Goal: Information Seeking & Learning: Learn about a topic

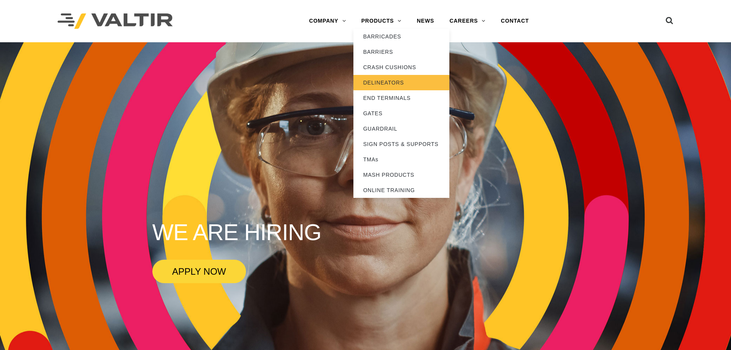
click at [391, 85] on link "DELINEATORS" at bounding box center [401, 82] width 96 height 15
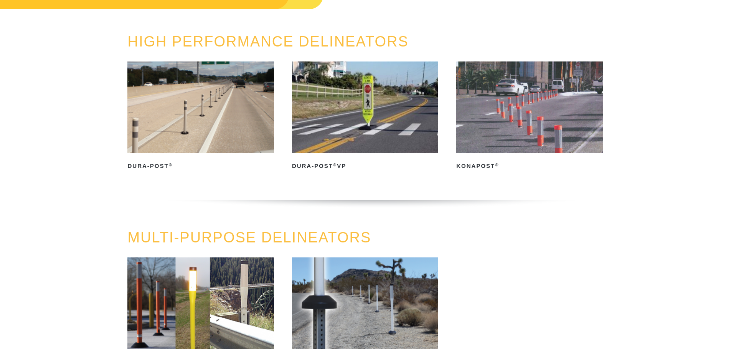
scroll to position [77, 0]
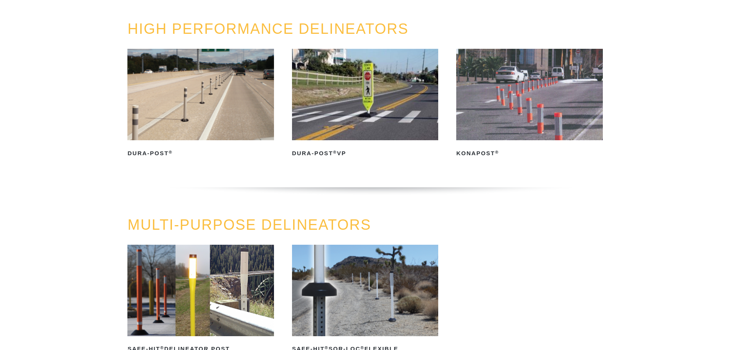
click at [229, 71] on img at bounding box center [200, 94] width 146 height 91
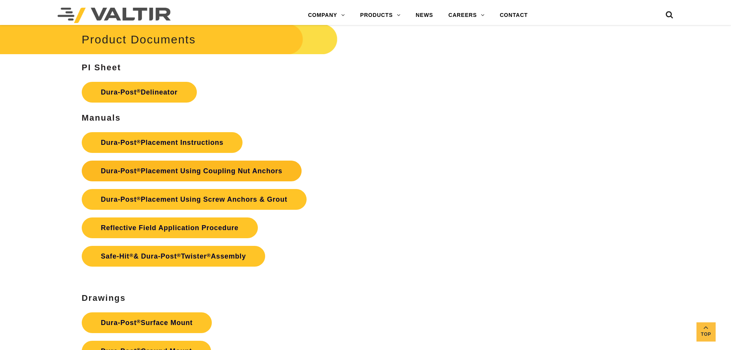
scroll to position [2034, 0]
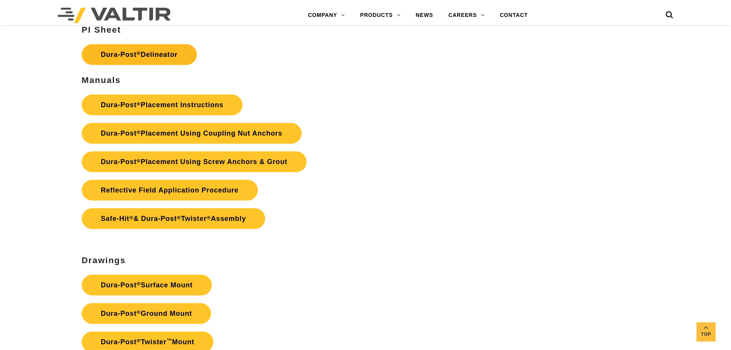
click at [134, 58] on link "Dura-Post ® Delineator" at bounding box center [139, 54] width 115 height 21
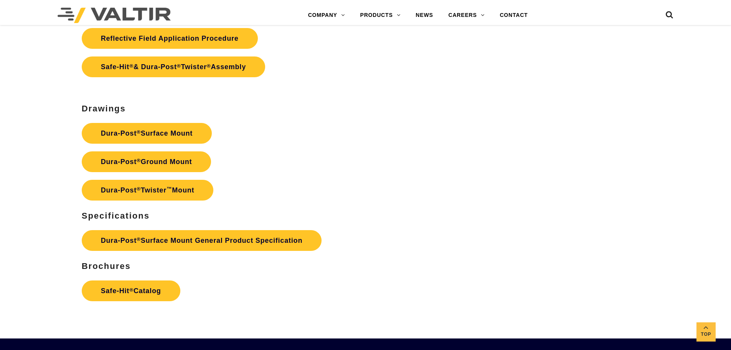
scroll to position [2226, 0]
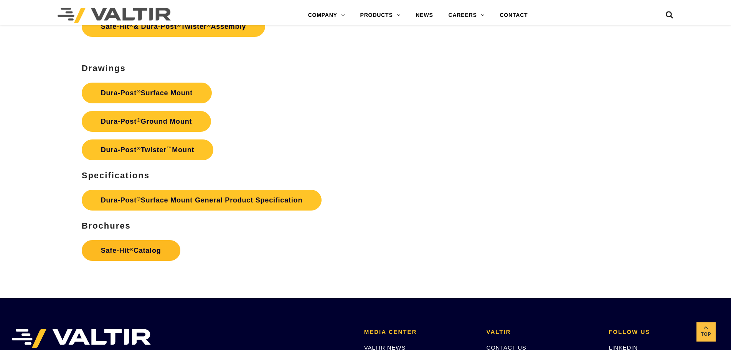
click at [142, 244] on link "Safe-Hit ® Catalog" at bounding box center [131, 250] width 99 height 21
